Goal: Transaction & Acquisition: Purchase product/service

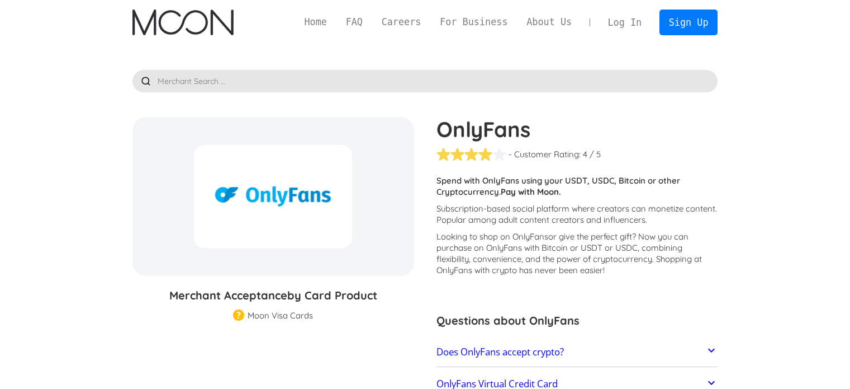
scroll to position [1, 0]
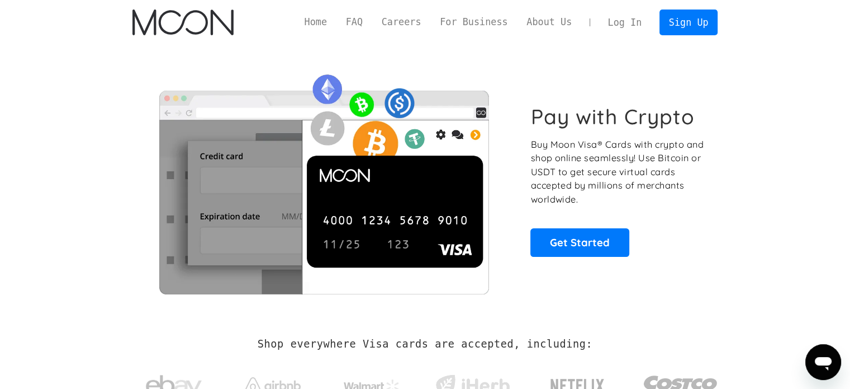
drag, startPoint x: 210, startPoint y: 12, endPoint x: 456, endPoint y: 83, distance: 255.5
click at [455, 80] on img at bounding box center [323, 180] width 383 height 227
click at [604, 251] on link "Get Started" at bounding box center [580, 242] width 99 height 28
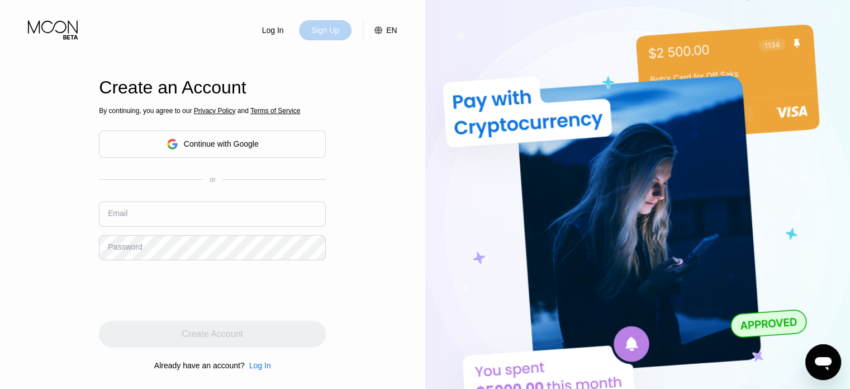
click at [330, 32] on div "Sign Up" at bounding box center [325, 30] width 30 height 11
click at [316, 27] on div "Sign Up" at bounding box center [325, 30] width 30 height 11
click at [197, 209] on input "text" at bounding box center [212, 213] width 227 height 25
type input "j"
type input "[EMAIL_ADDRESS][DOMAIN_NAME]"
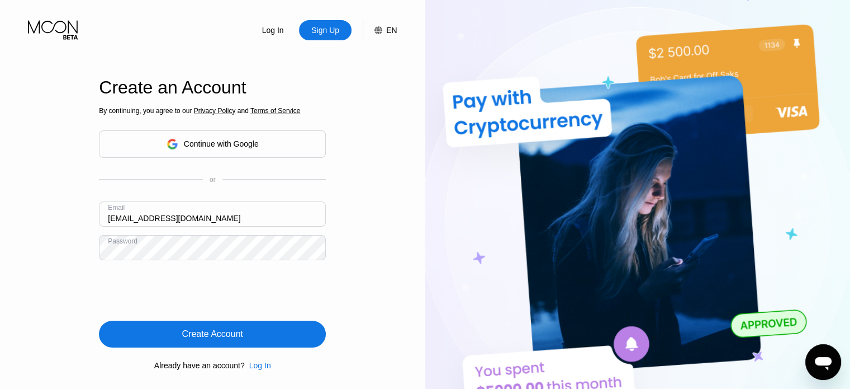
click at [253, 335] on div "Create Account" at bounding box center [212, 333] width 227 height 27
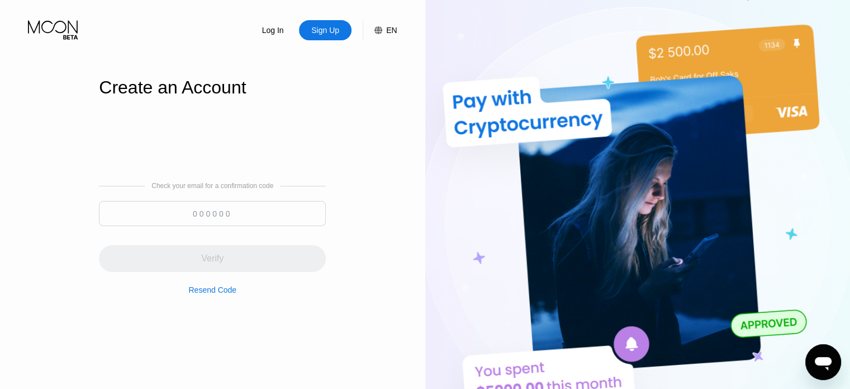
click at [181, 210] on input at bounding box center [212, 213] width 227 height 25
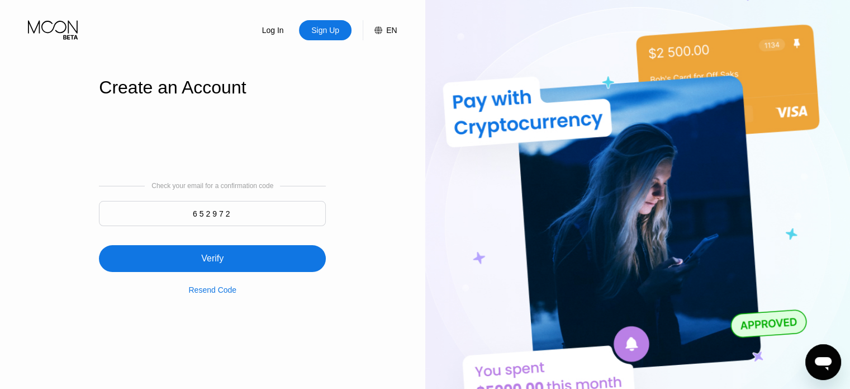
type input "652972"
click at [277, 252] on div "Verify" at bounding box center [212, 258] width 227 height 27
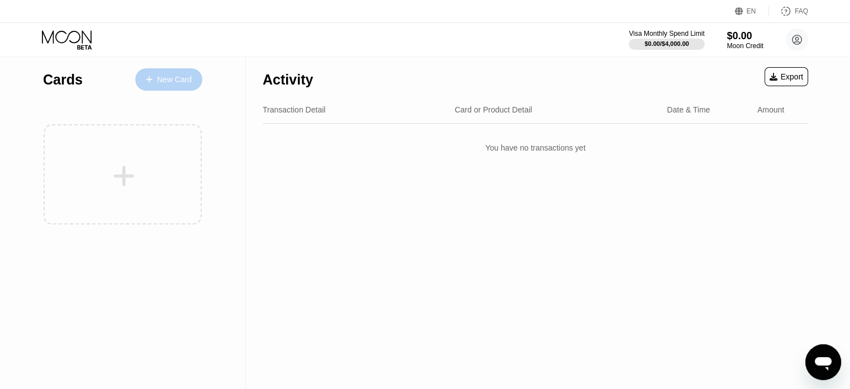
click at [187, 81] on div "New Card" at bounding box center [174, 80] width 35 height 10
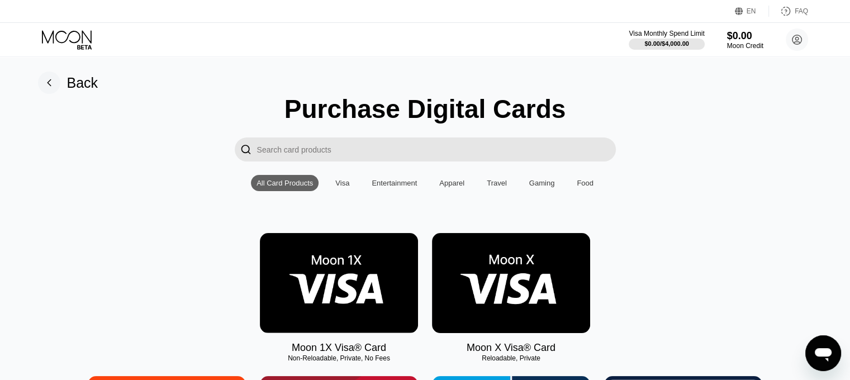
scroll to position [4, 0]
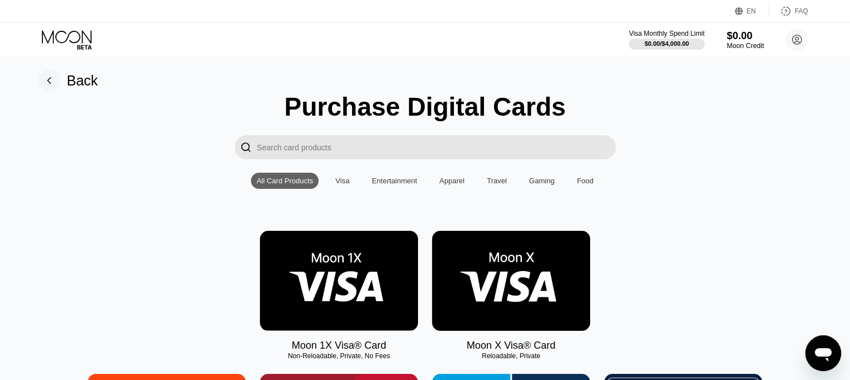
click at [740, 42] on div "Moon Credit" at bounding box center [745, 46] width 37 height 8
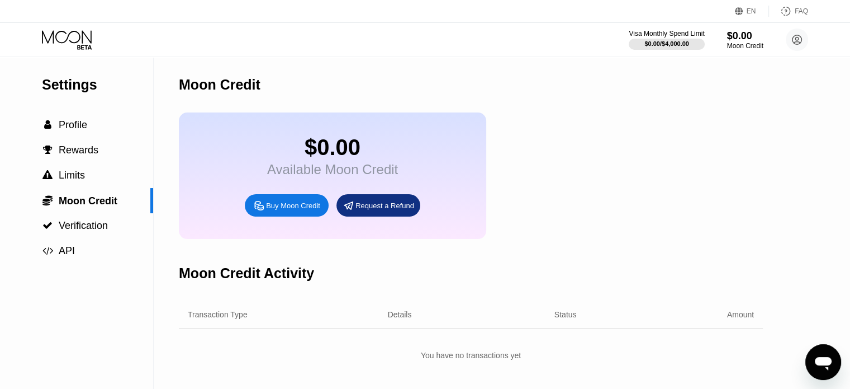
click at [299, 209] on div "Buy Moon Credit" at bounding box center [287, 205] width 84 height 22
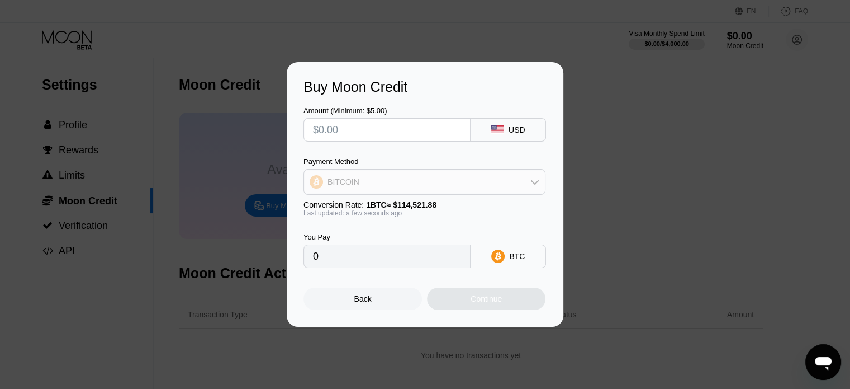
click at [527, 183] on div "BITCOIN" at bounding box center [424, 181] width 241 height 22
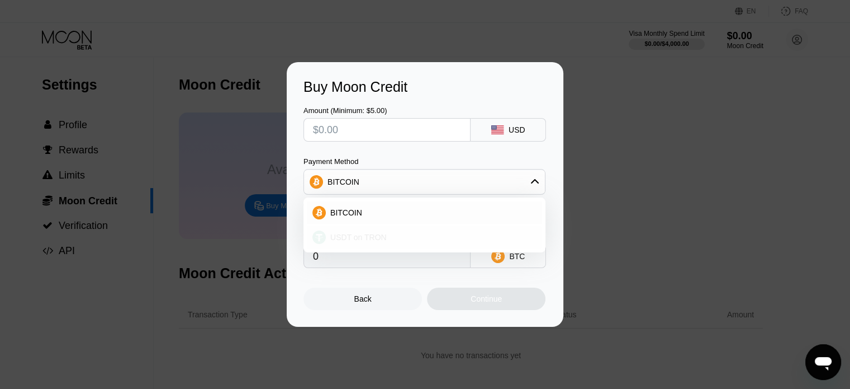
click at [400, 237] on div "USDT on TRON" at bounding box center [431, 237] width 211 height 9
type input "0.00"
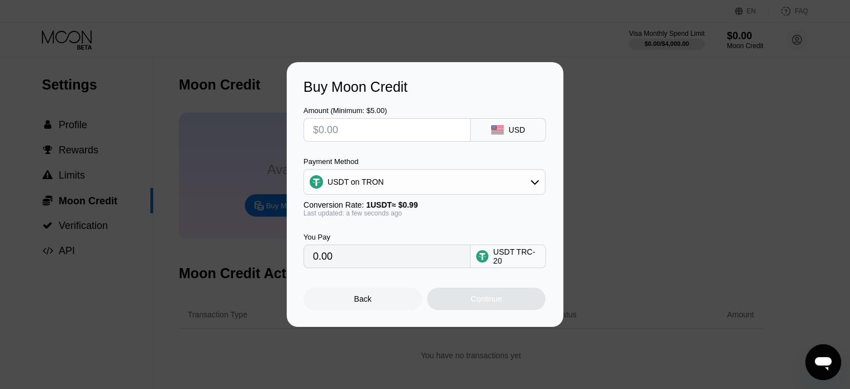
click at [619, 136] on div "Buy Moon Credit Amount (Minimum: $5.00) USD Payment Method USDT on TRON Convers…" at bounding box center [425, 194] width 850 height 264
click at [396, 308] on div "Back" at bounding box center [363, 298] width 119 height 22
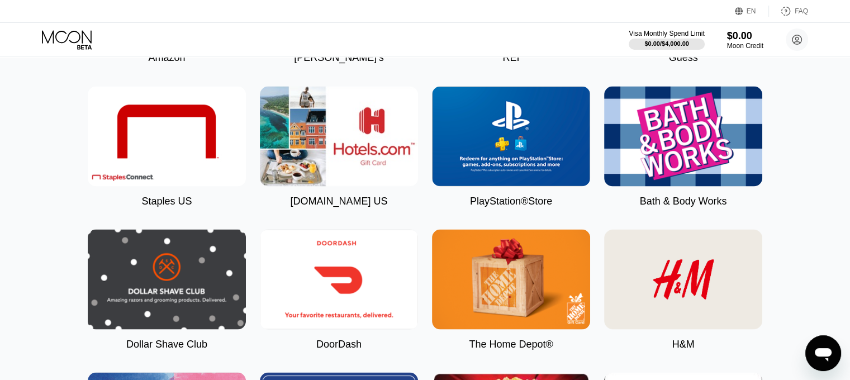
scroll to position [1990, 0]
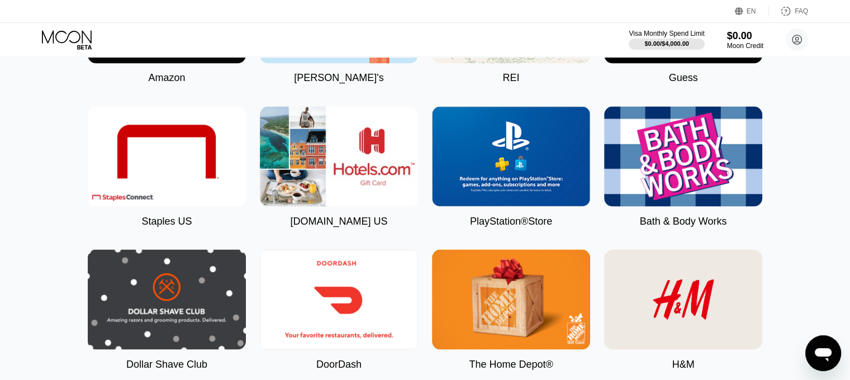
drag, startPoint x: 521, startPoint y: 254, endPoint x: 125, endPoint y: 164, distance: 406.6
click at [0, 128] on div "Back Purchase Digital Cards  All Card Products Visa Entertainment Apparel Trav…" at bounding box center [425, 25] width 859 height 3916
drag, startPoint x: 487, startPoint y: 181, endPoint x: 499, endPoint y: 212, distance: 32.7
click at [470, 187] on img at bounding box center [511, 156] width 158 height 100
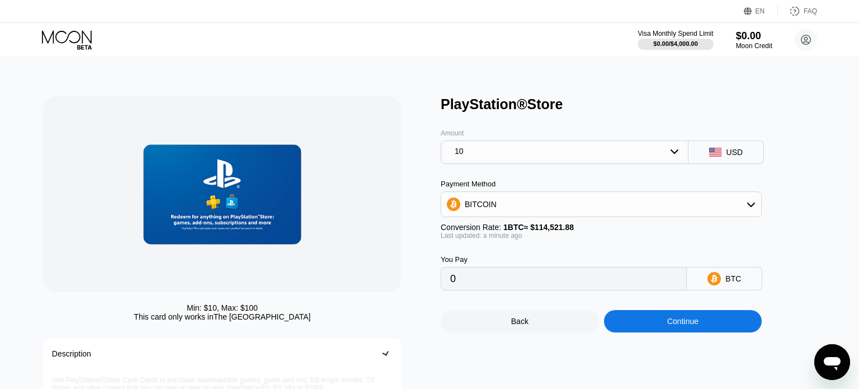
type input "0.00008732"
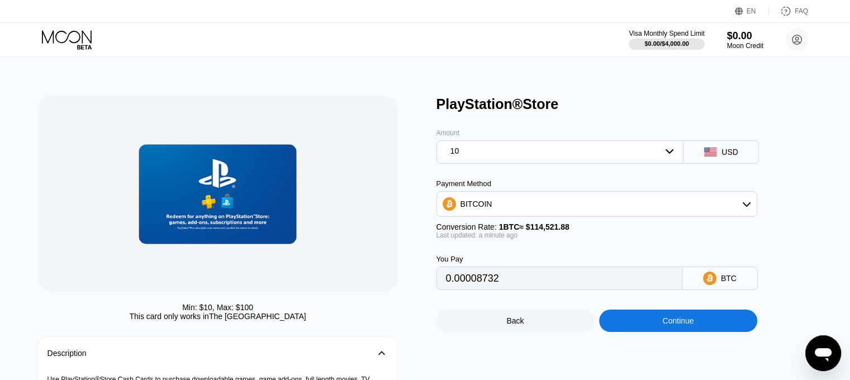
click at [578, 154] on div "10" at bounding box center [561, 151] width 240 height 18
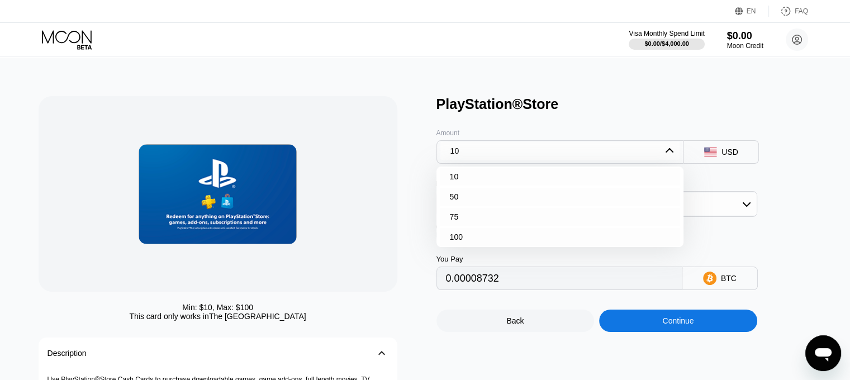
click at [305, 155] on div at bounding box center [218, 194] width 359 height 196
click at [381, 146] on div at bounding box center [218, 194] width 359 height 196
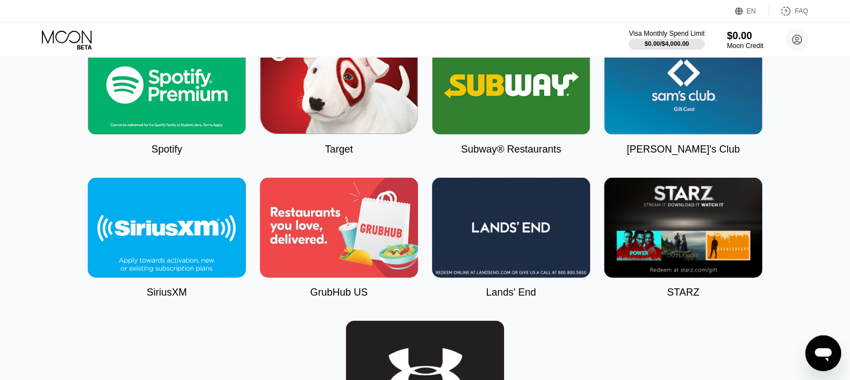
scroll to position [3522, 0]
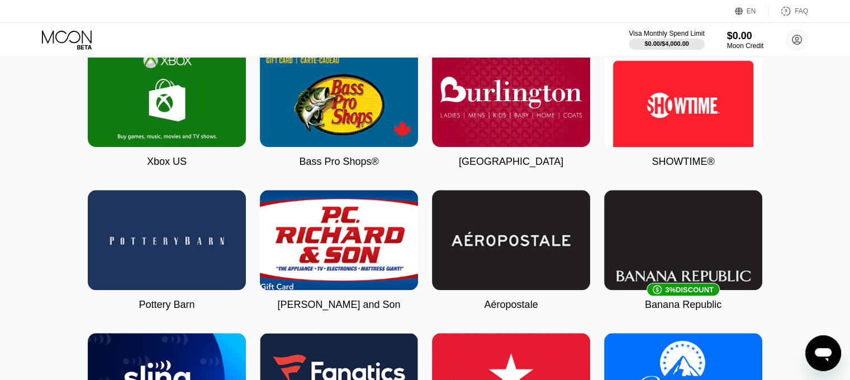
scroll to position [894, 0]
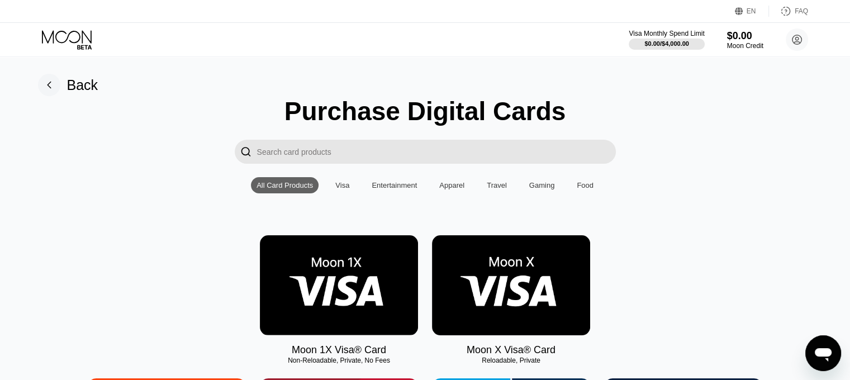
click at [386, 164] on input "Search card products" at bounding box center [436, 152] width 359 height 24
click at [342, 155] on input "Search card products" at bounding box center [436, 152] width 359 height 24
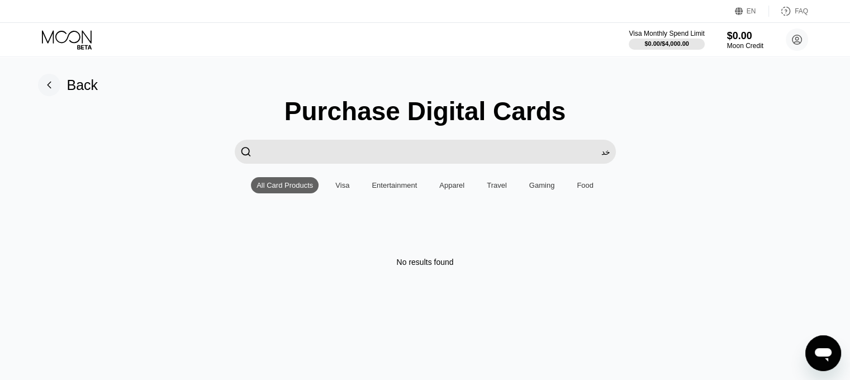
type input "خ"
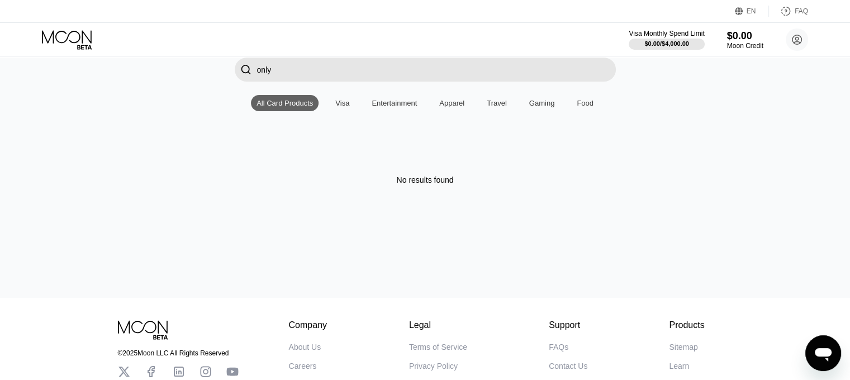
scroll to position [56, 0]
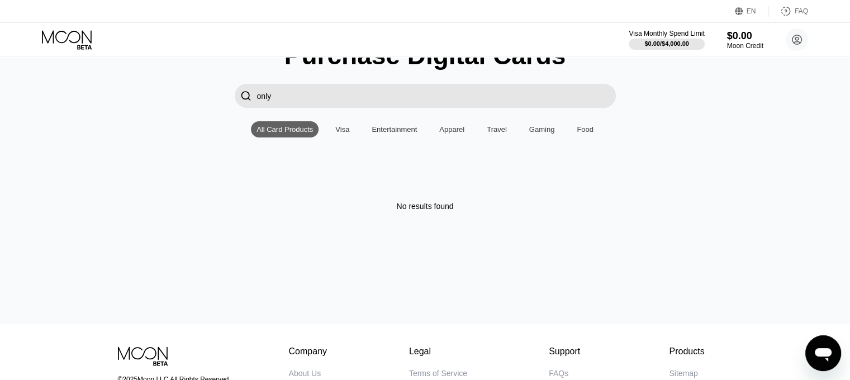
click at [333, 103] on input "only" at bounding box center [436, 96] width 359 height 24
drag, startPoint x: 320, startPoint y: 93, endPoint x: 240, endPoint y: 96, distance: 79.4
click at [241, 97] on div " onlyبشدس" at bounding box center [425, 96] width 381 height 24
type input "خد"
click at [288, 134] on div "All Card Products" at bounding box center [285, 129] width 56 height 8
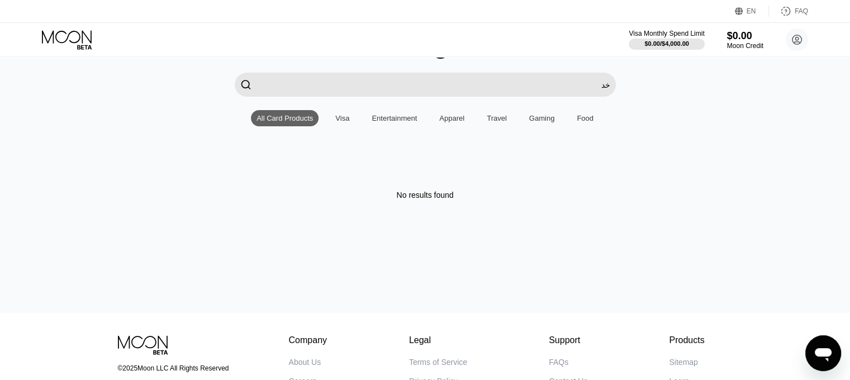
scroll to position [109, 0]
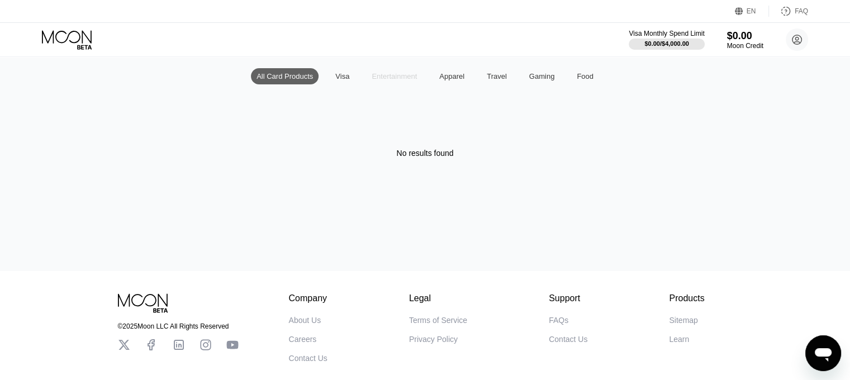
drag, startPoint x: 385, startPoint y: 78, endPoint x: 376, endPoint y: 82, distance: 10.0
click at [376, 80] on div "Entertainment" at bounding box center [394, 76] width 45 height 8
click at [377, 80] on div "Entertainment" at bounding box center [394, 76] width 45 height 8
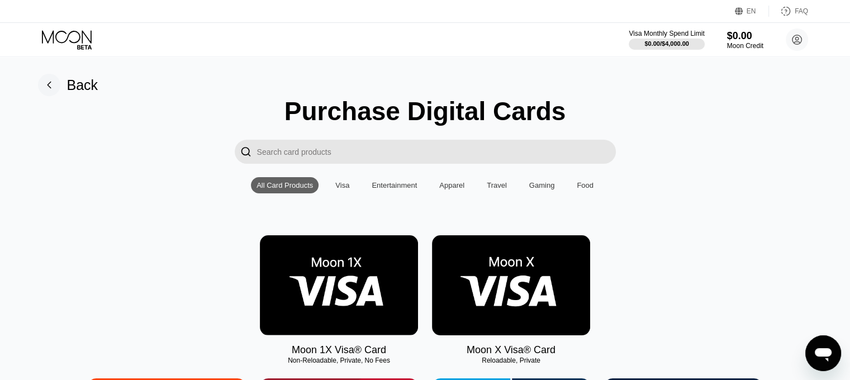
click at [399, 187] on div "Entertainment" at bounding box center [394, 185] width 45 height 8
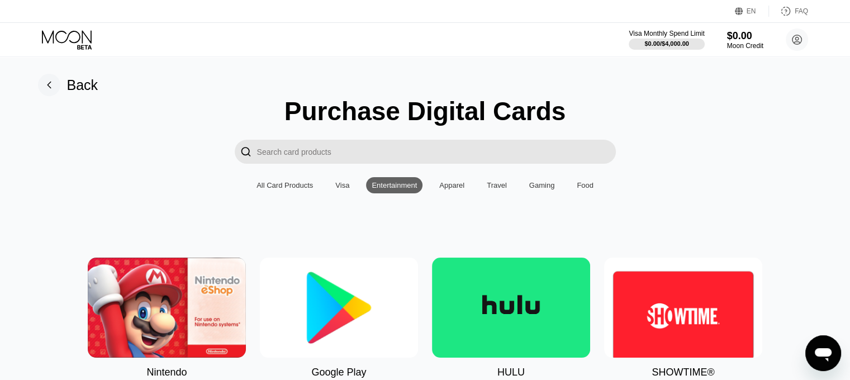
click at [456, 190] on div "Apparel" at bounding box center [451, 185] width 25 height 8
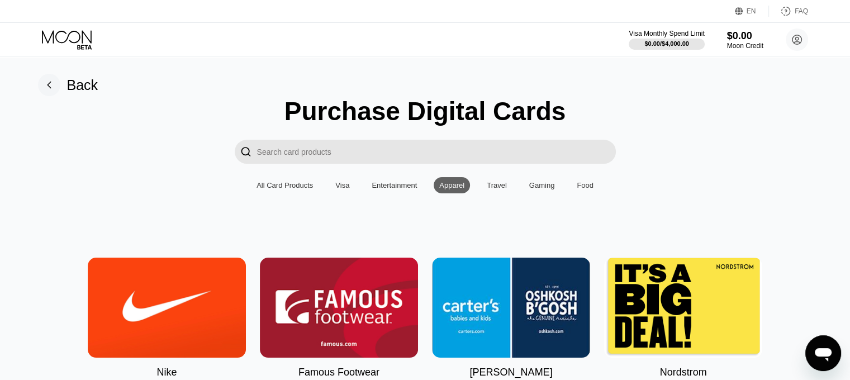
click at [462, 151] on input "Search card products" at bounding box center [436, 152] width 359 height 24
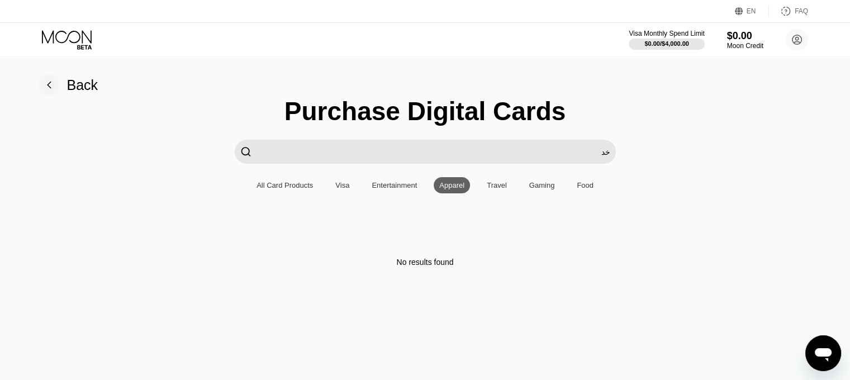
type input "خ"
type input "onlyfans"
click at [418, 157] on input "onlyfans" at bounding box center [436, 152] width 359 height 24
click at [311, 157] on input "onlyfans" at bounding box center [436, 152] width 359 height 24
click at [748, 45] on div "Moon Credit" at bounding box center [745, 46] width 37 height 8
